Goal: Task Accomplishment & Management: Use online tool/utility

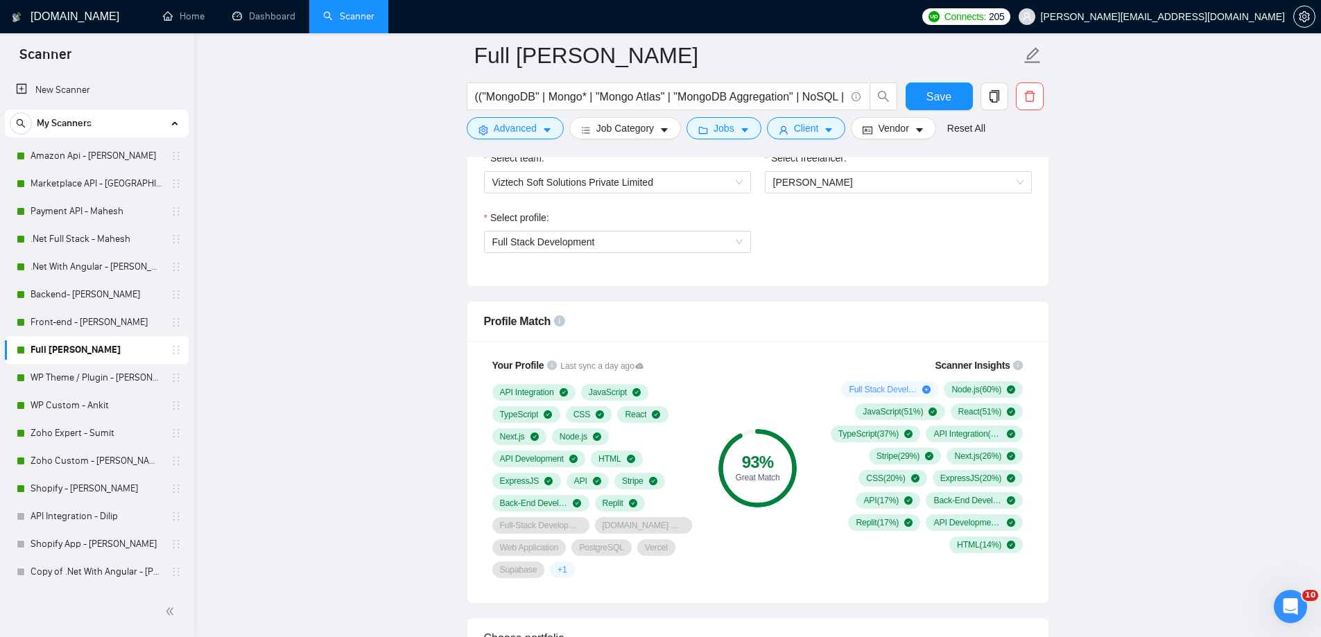
scroll to position [970, 0]
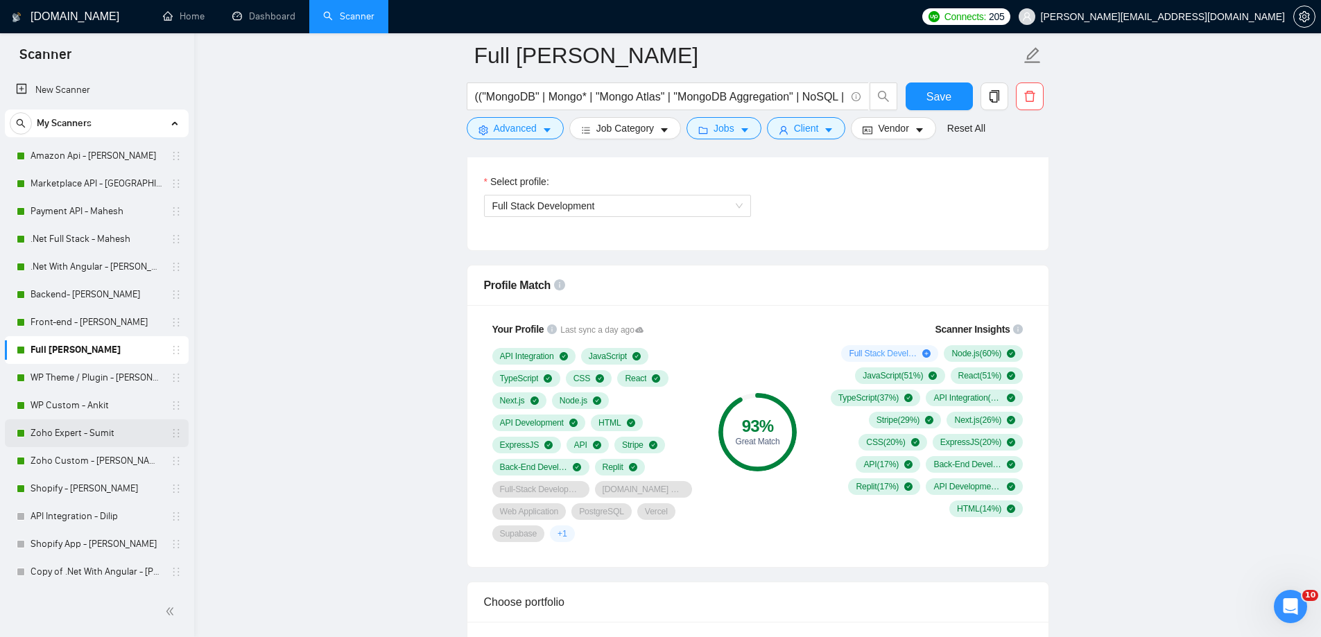
click at [94, 433] on link "Zoho Expert - Sumit" at bounding box center [96, 433] width 132 height 28
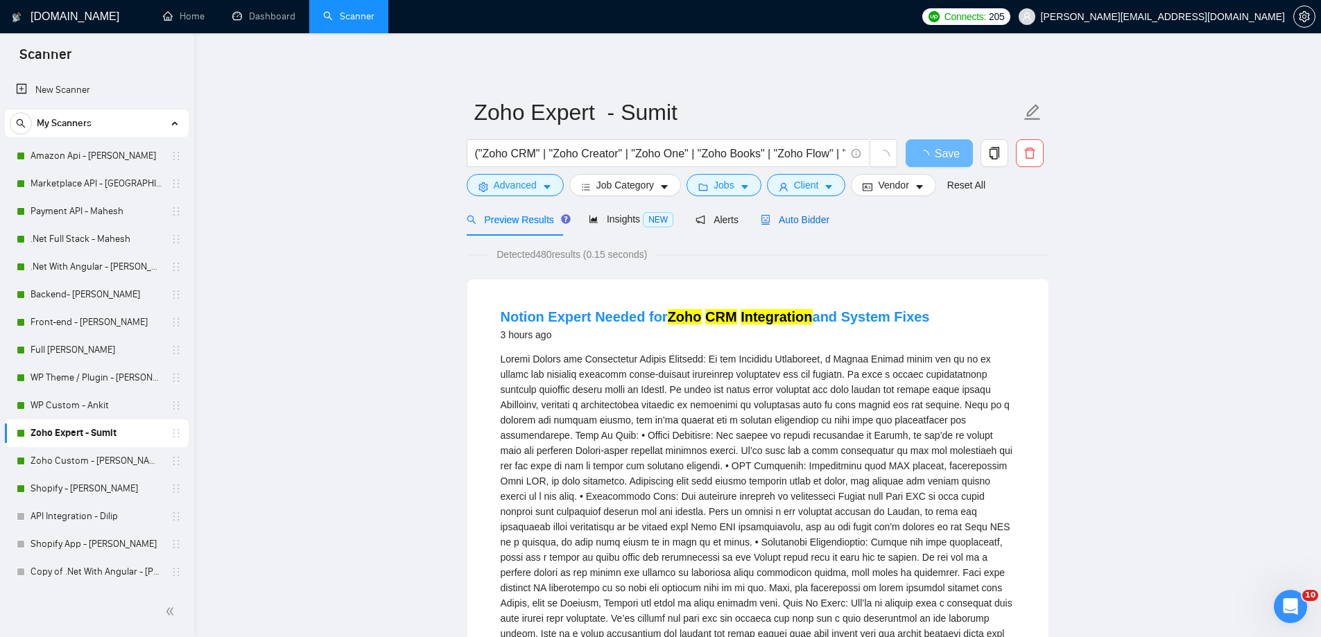
click at [819, 227] on div "Auto Bidder" at bounding box center [794, 219] width 69 height 15
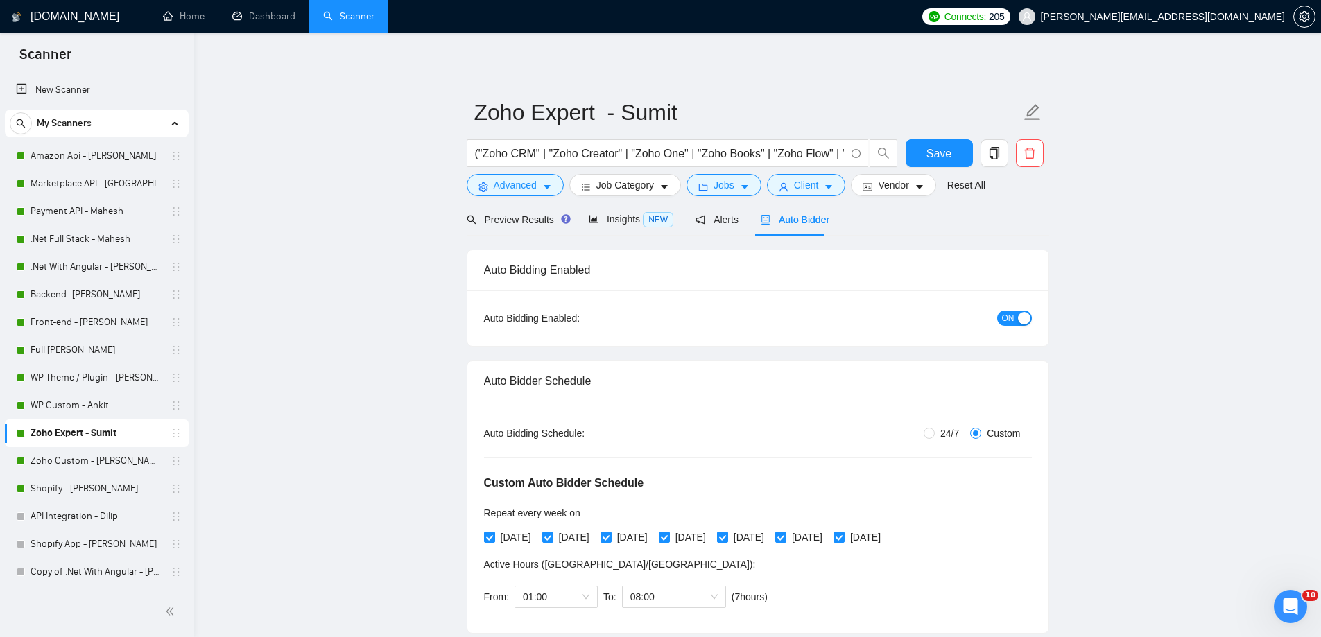
radio input "false"
radio input "true"
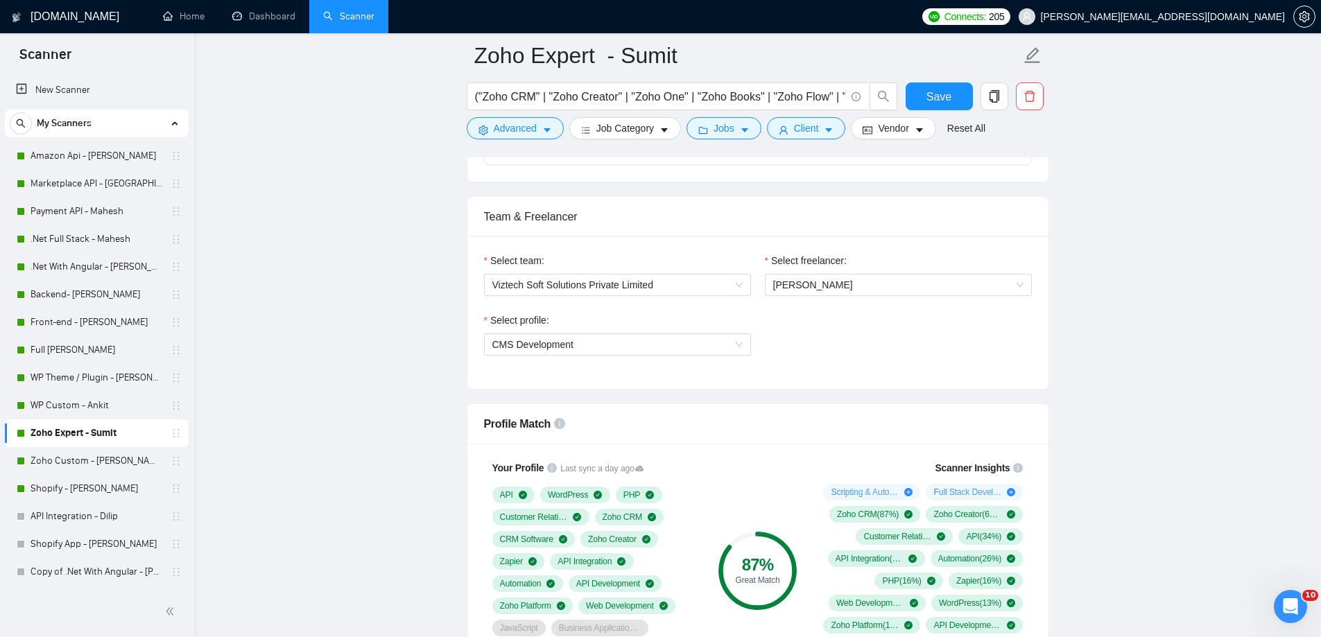
scroll to position [1040, 0]
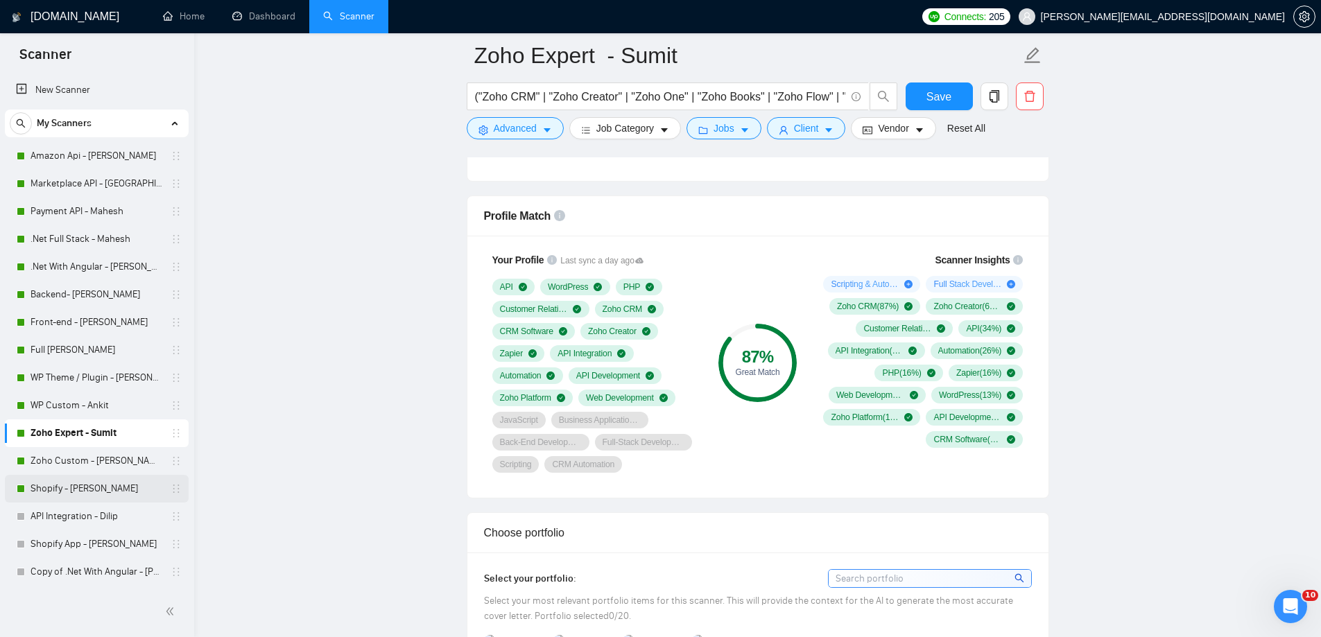
click at [32, 488] on link "Shopify - [PERSON_NAME]" at bounding box center [96, 489] width 132 height 28
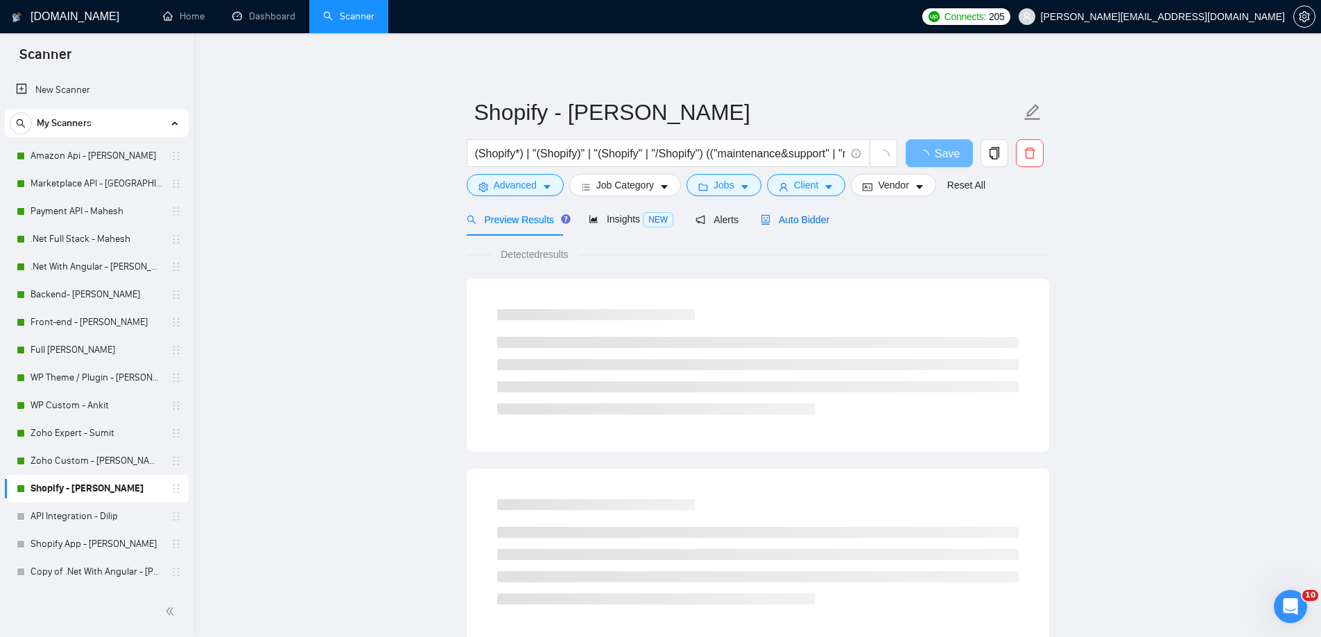
click at [807, 218] on span "Auto Bidder" at bounding box center [794, 219] width 69 height 11
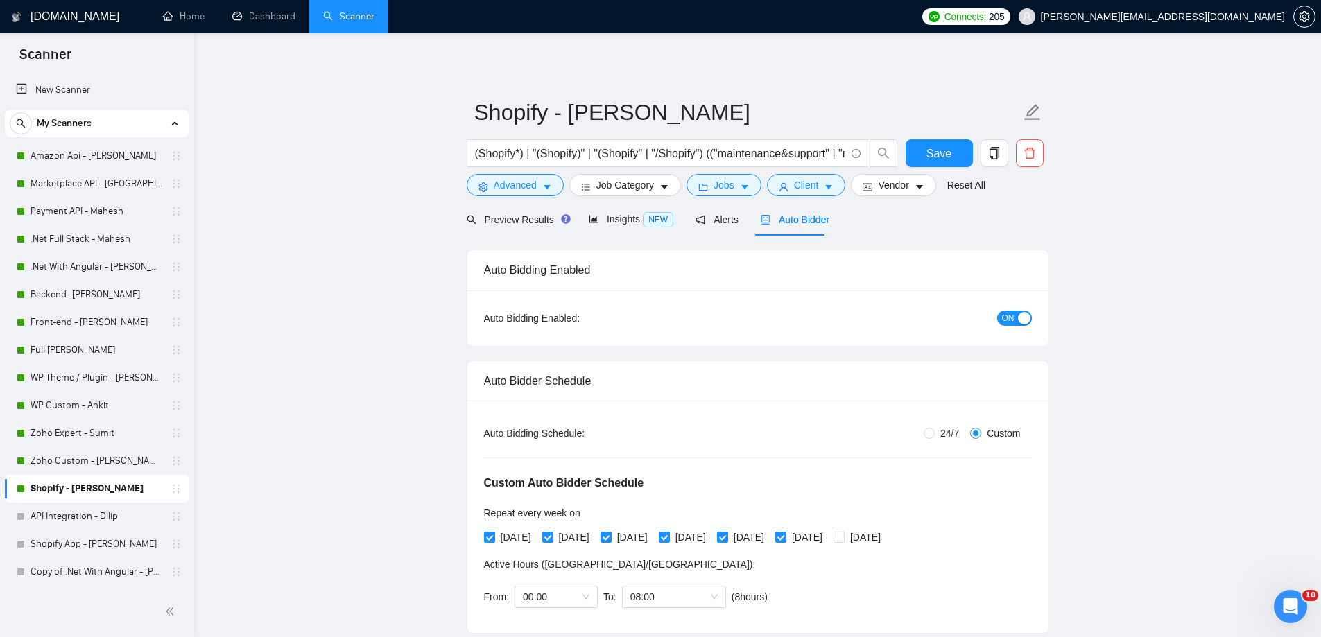
radio input "false"
radio input "true"
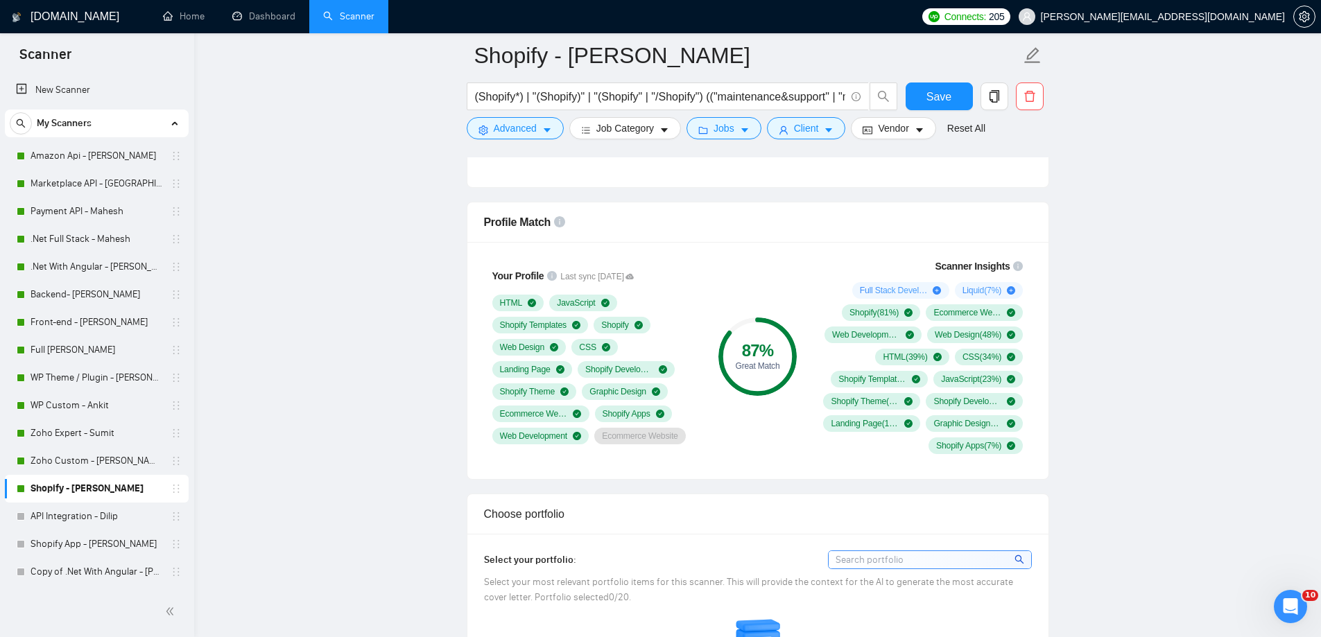
scroll to position [1040, 0]
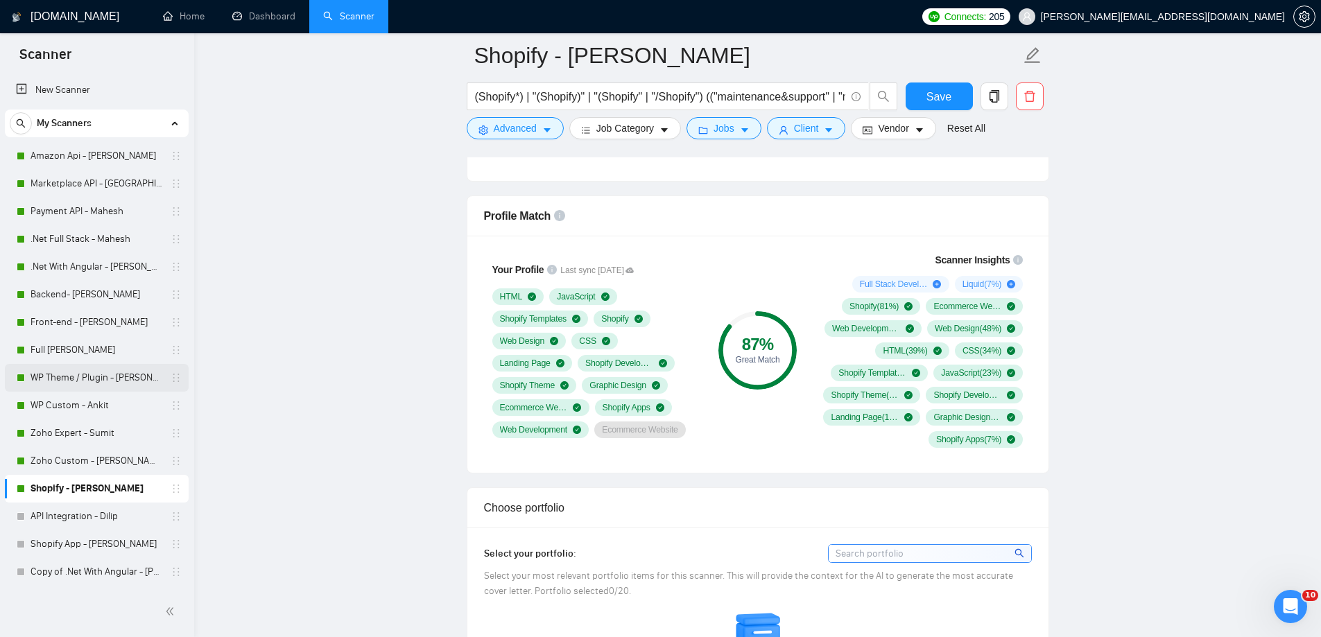
click at [92, 374] on link "WP Theme / Plugin - [PERSON_NAME]" at bounding box center [96, 378] width 132 height 28
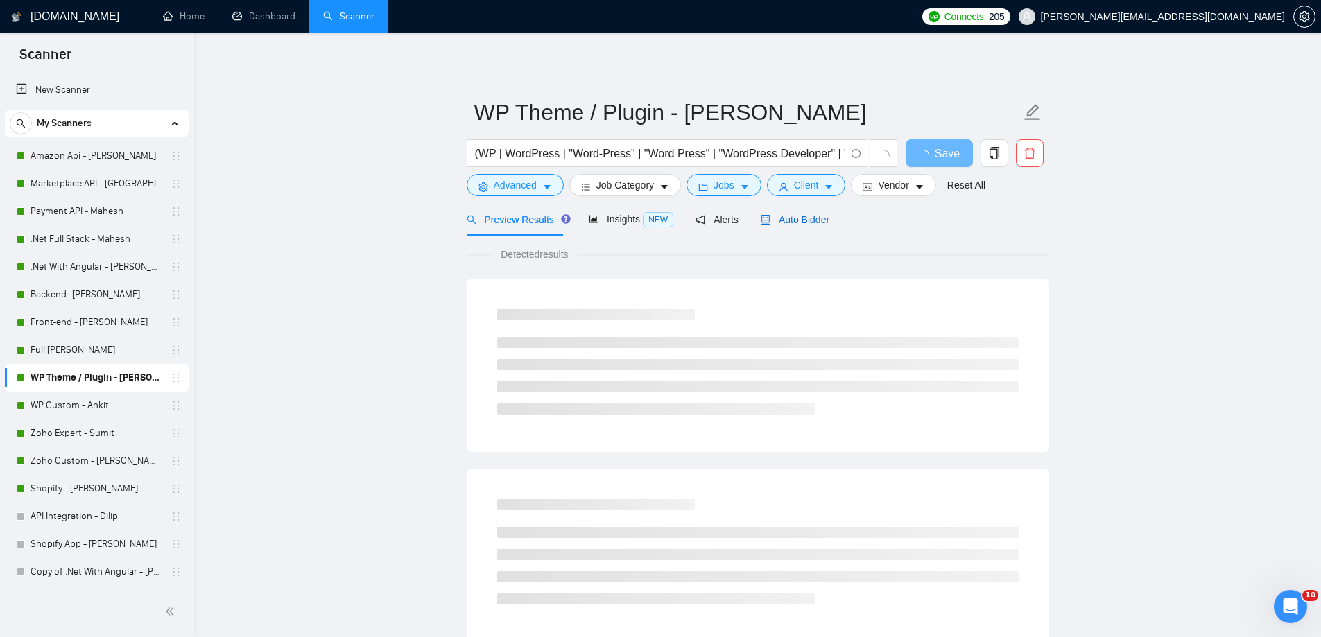
click at [796, 216] on span "Auto Bidder" at bounding box center [794, 219] width 69 height 11
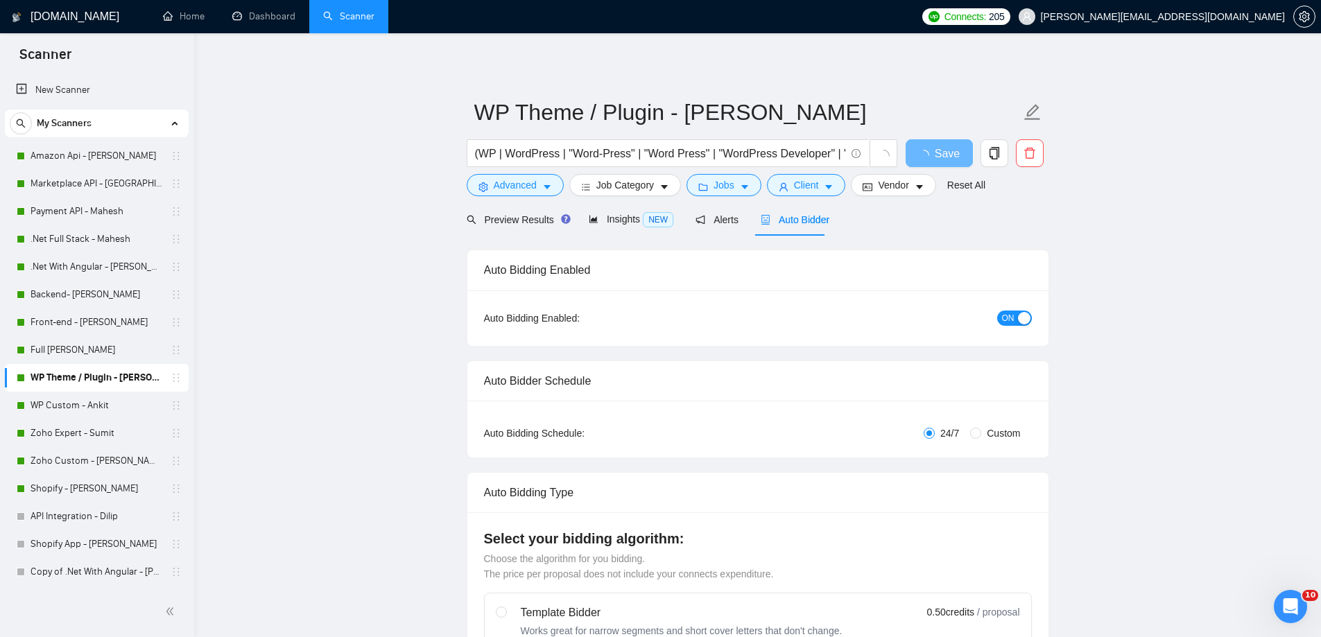
radio input "false"
radio input "true"
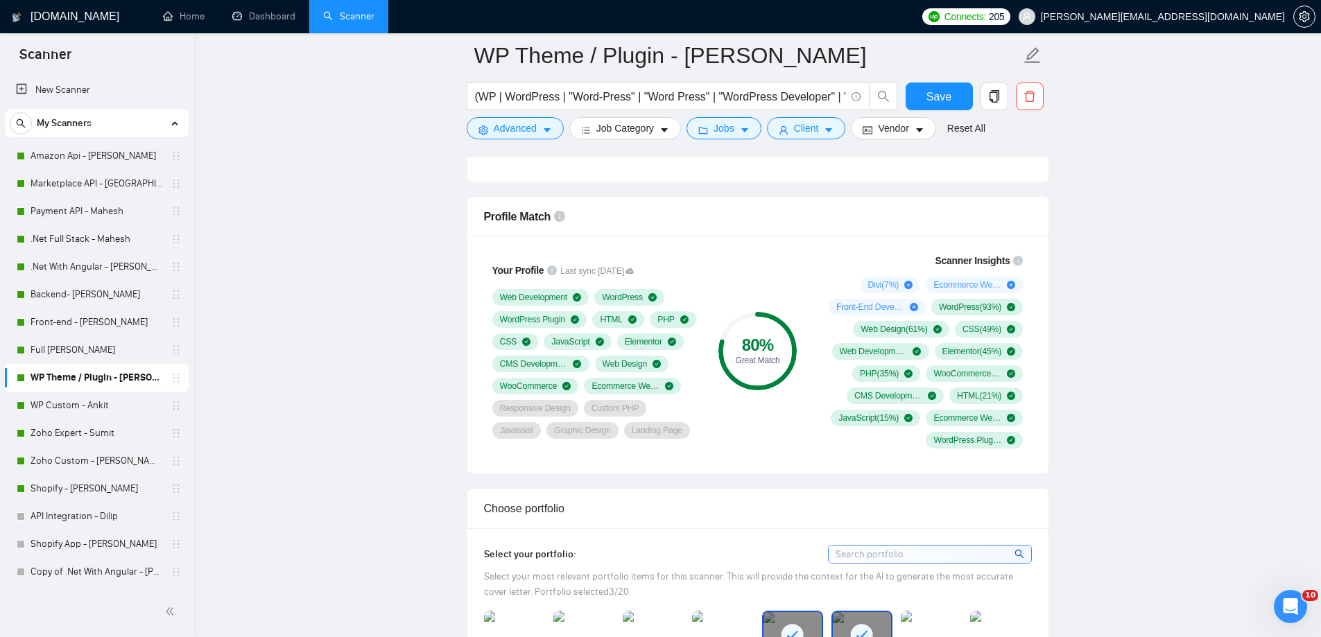
scroll to position [1040, 0]
click at [71, 149] on link "Amazon Api - [PERSON_NAME]" at bounding box center [96, 156] width 132 height 28
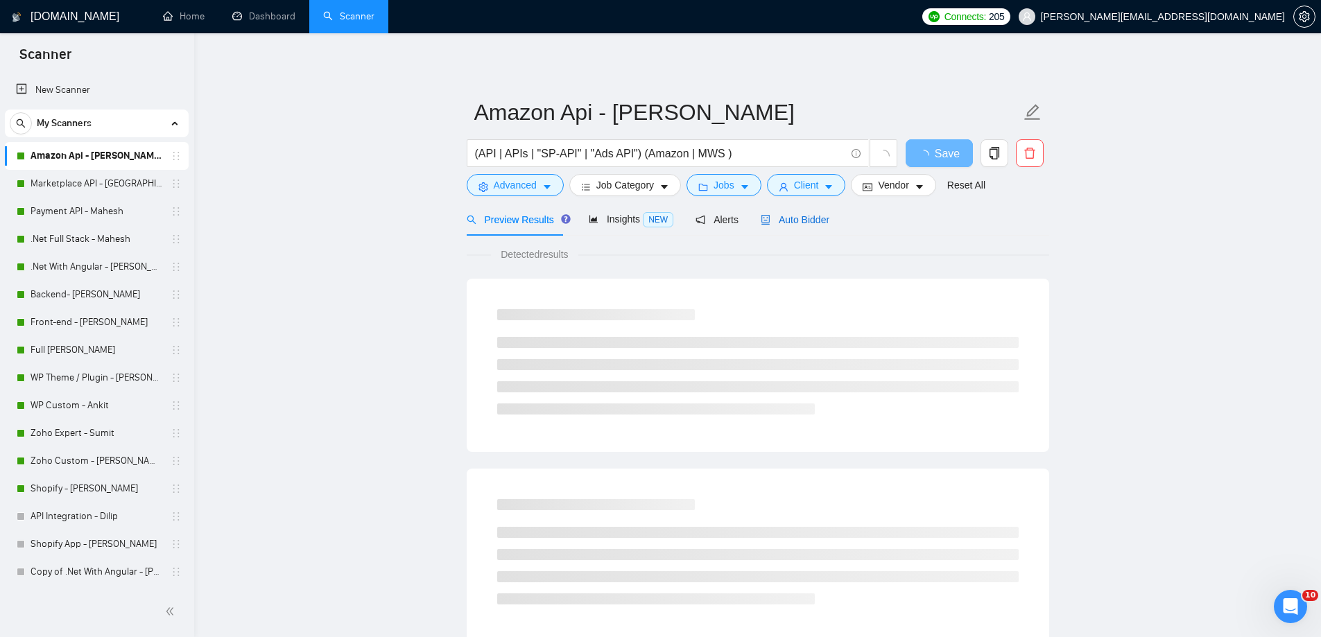
click at [796, 220] on span "Auto Bidder" at bounding box center [794, 219] width 69 height 11
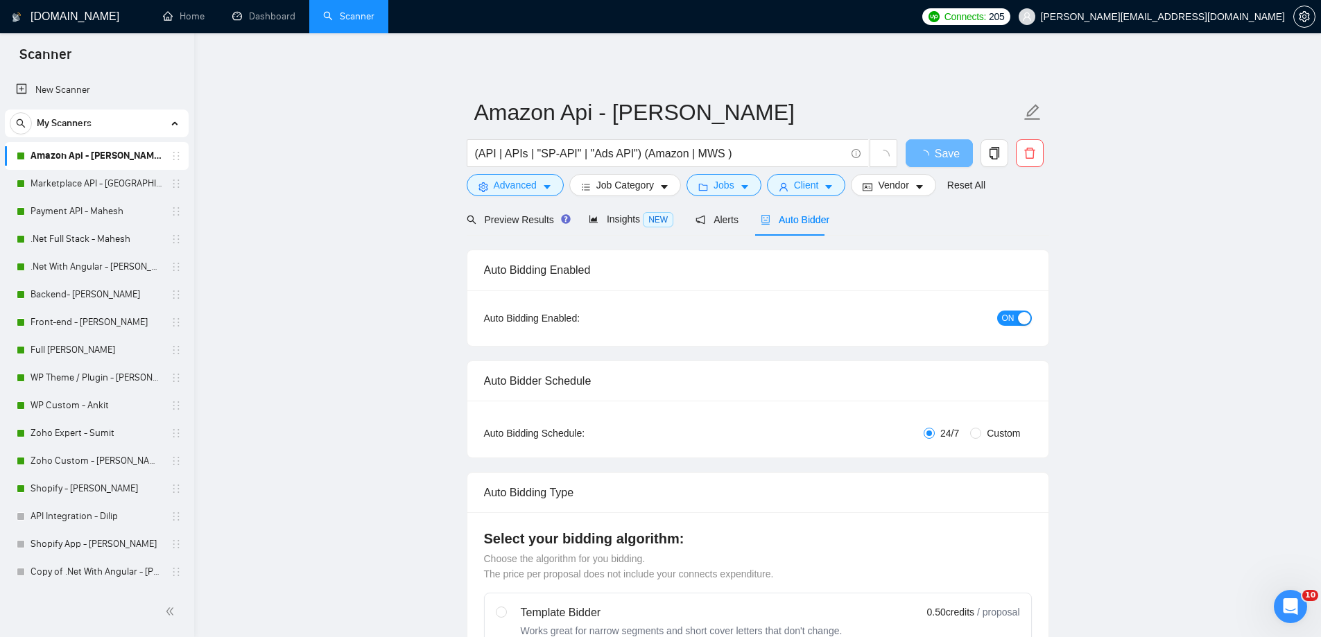
radio input "false"
radio input "true"
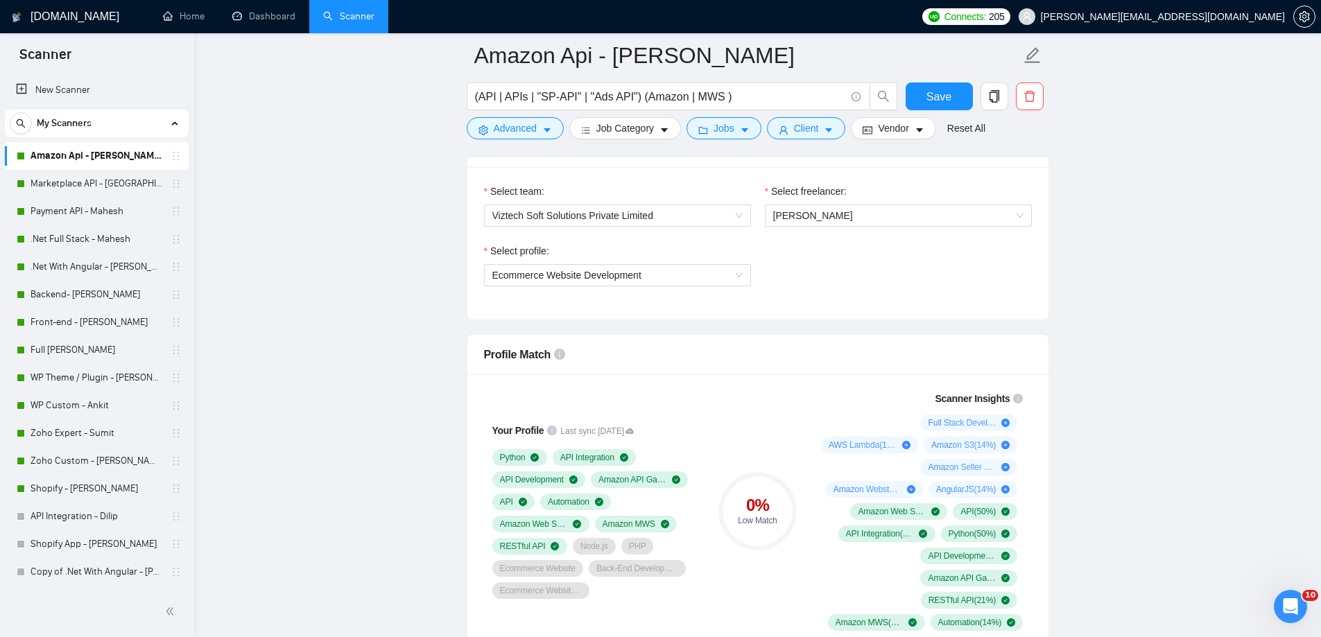
scroll to position [970, 0]
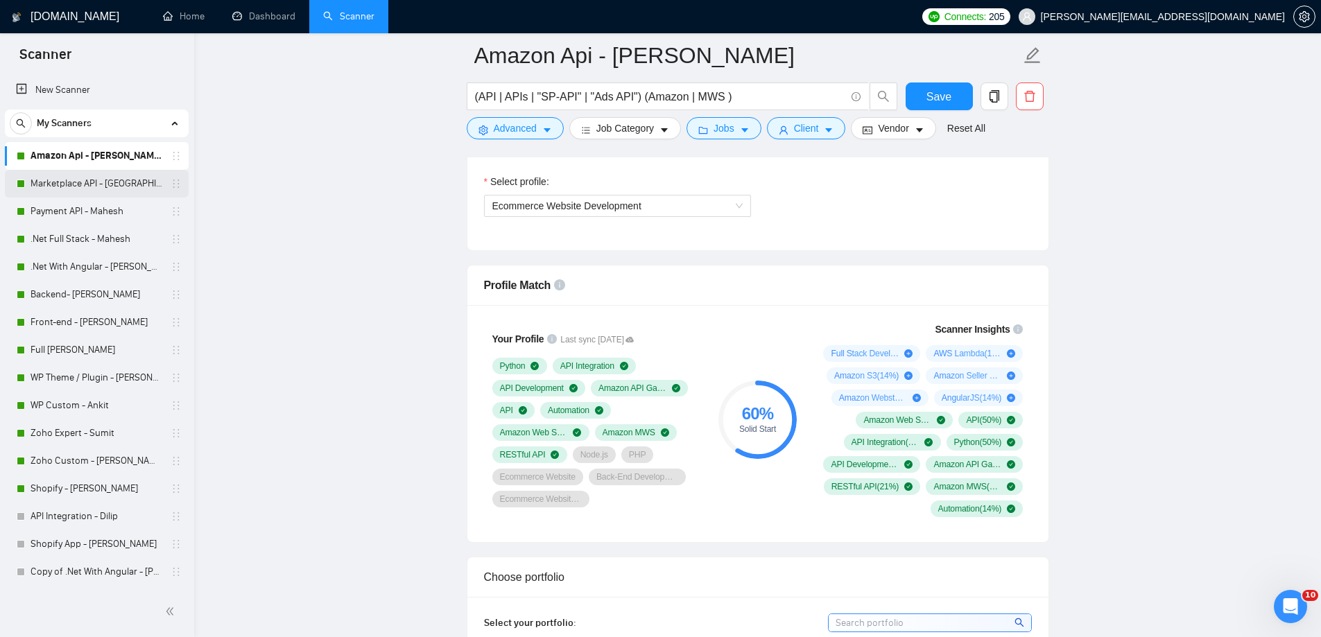
click at [116, 190] on link "Marketplace API - [GEOGRAPHIC_DATA]" at bounding box center [96, 184] width 132 height 28
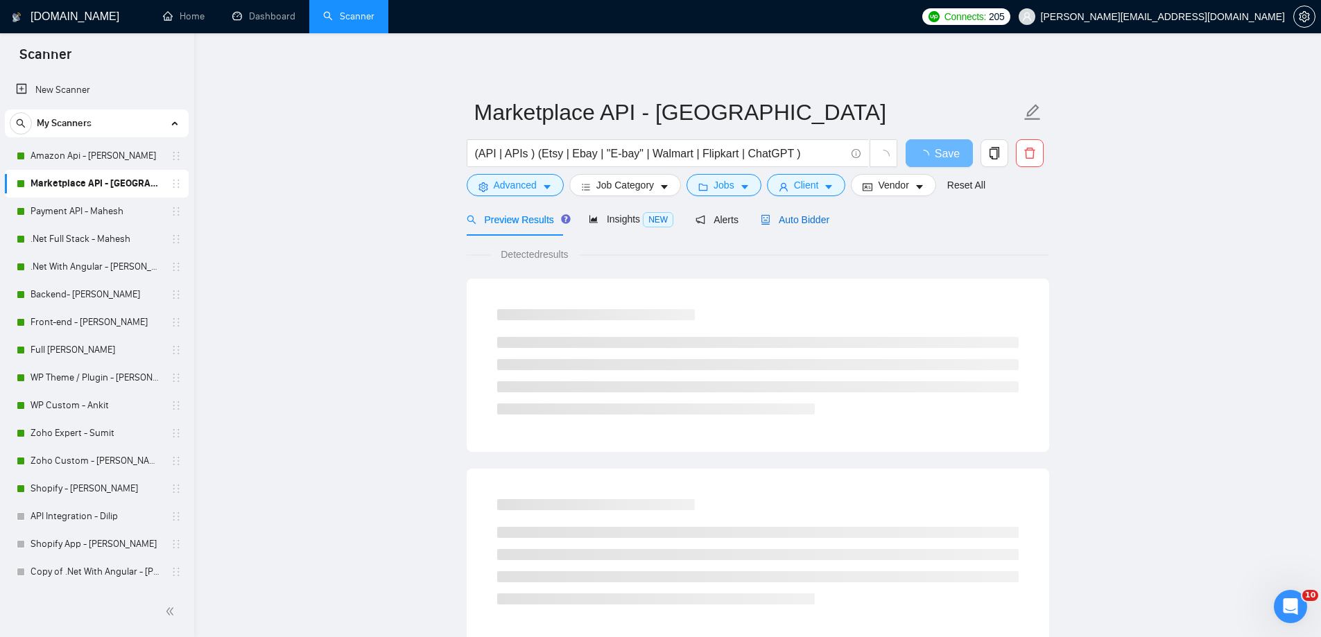
click at [781, 221] on span "Auto Bidder" at bounding box center [794, 219] width 69 height 11
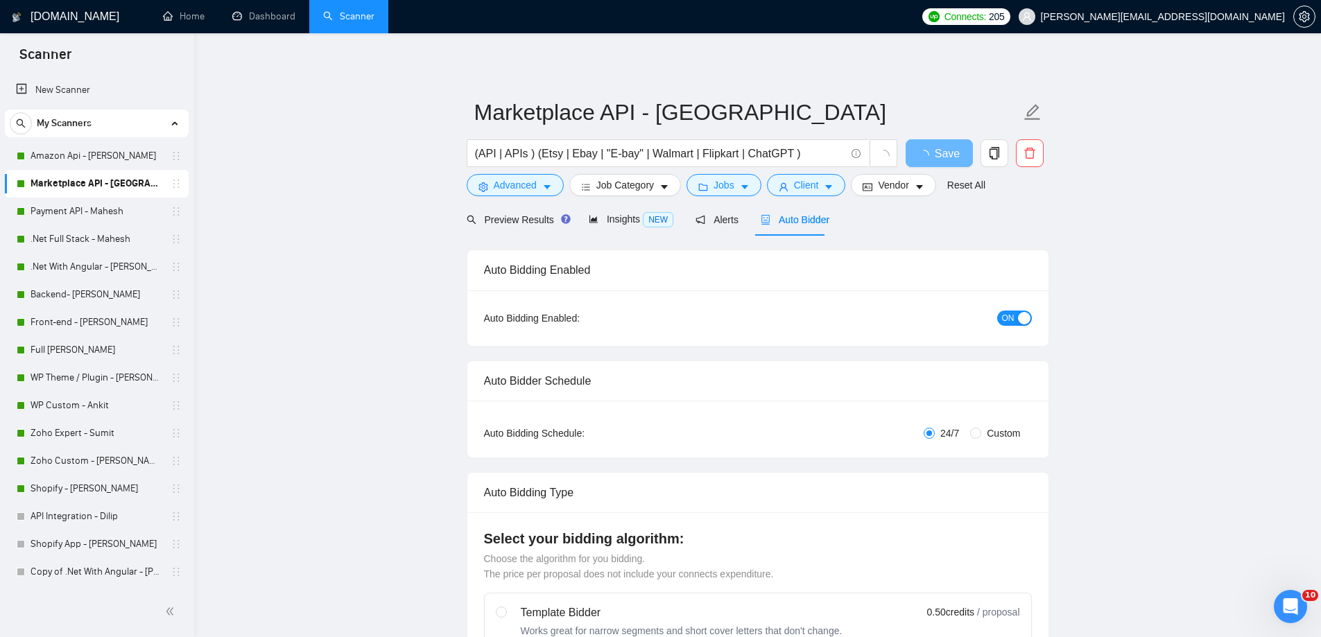
radio input "false"
radio input "true"
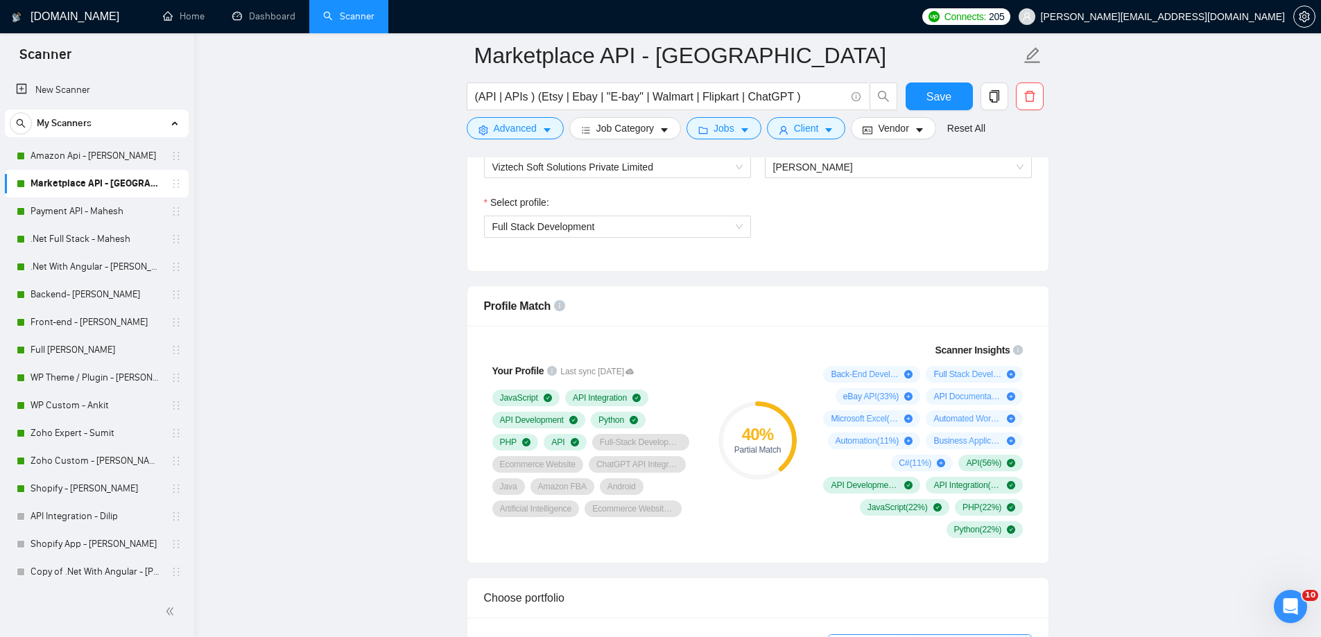
scroll to position [970, 0]
